Goal: Navigation & Orientation: Go to known website

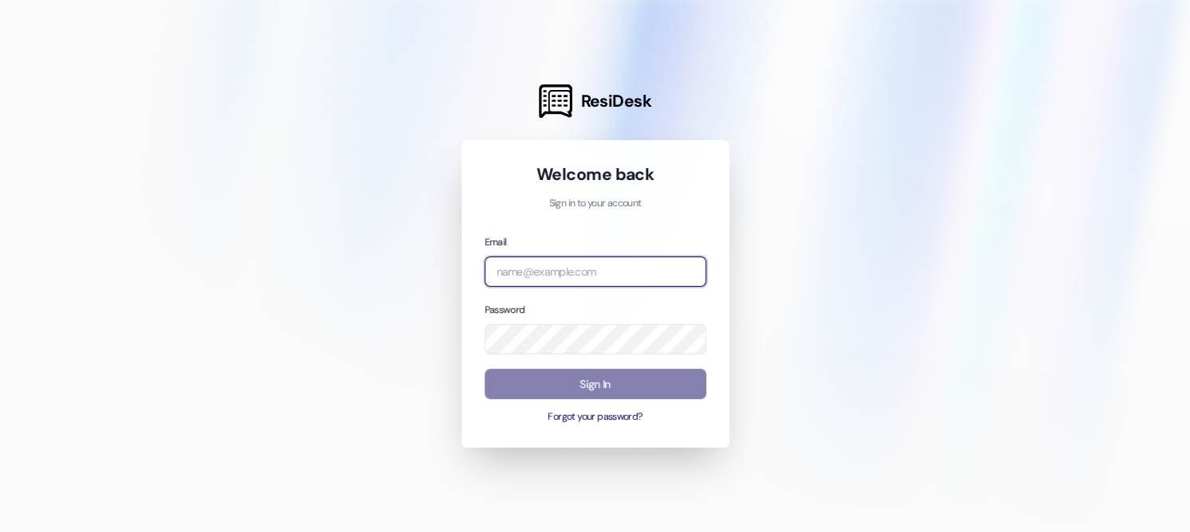
type input "[EMAIL_ADDRESS][DOMAIN_NAME]"
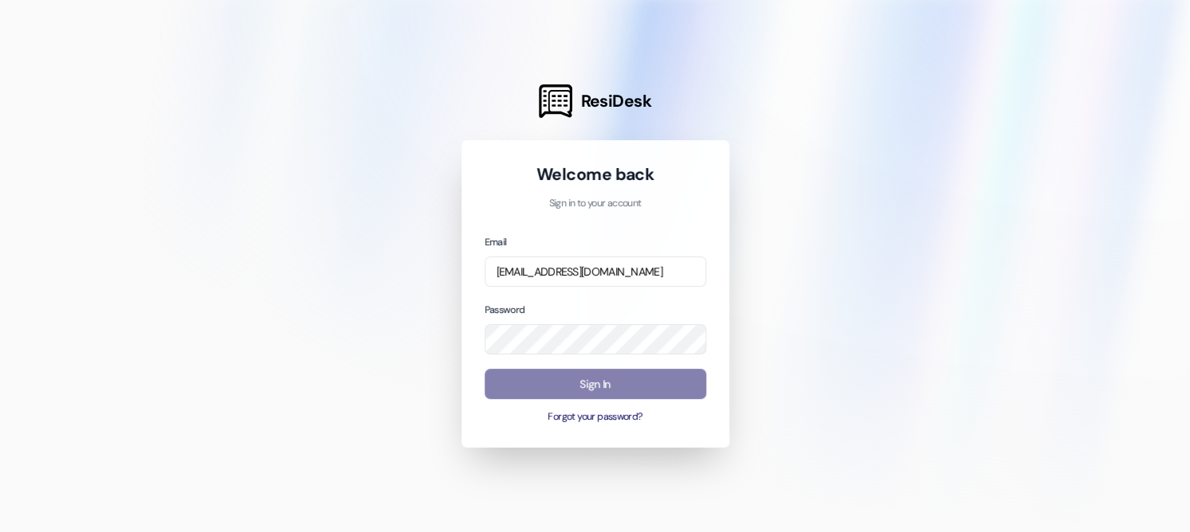
click at [462, 363] on div "Welcome back Sign in to your account Email [EMAIL_ADDRESS][DOMAIN_NAME] Passwor…" at bounding box center [595, 294] width 268 height 308
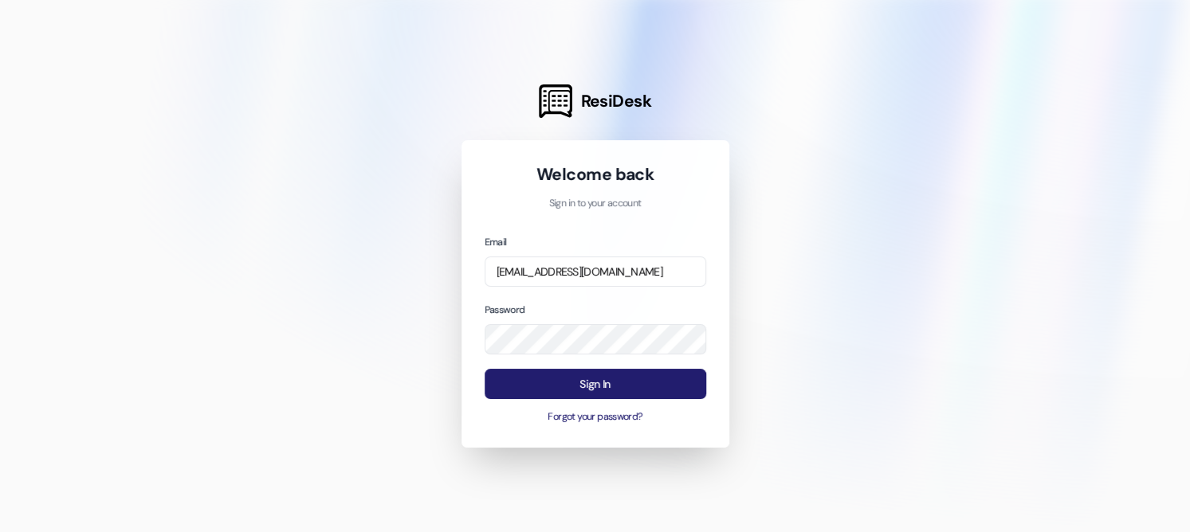
click at [583, 370] on button "Sign In" at bounding box center [596, 384] width 222 height 31
